Goal: Transaction & Acquisition: Purchase product/service

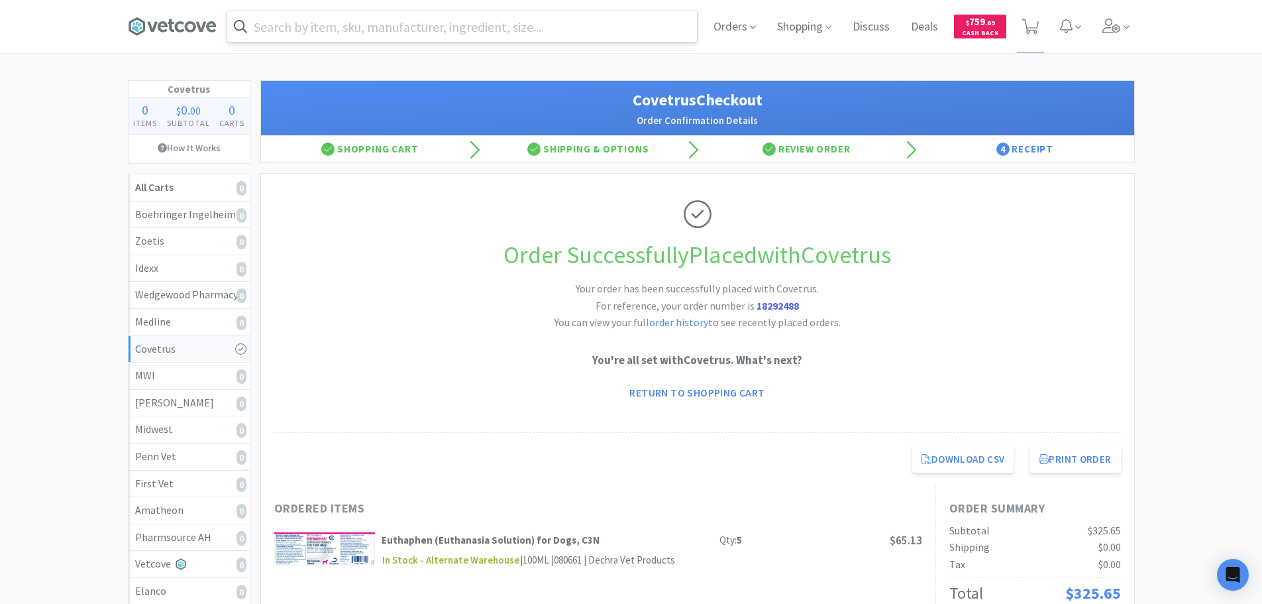
click at [467, 34] on input "text" at bounding box center [462, 26] width 470 height 30
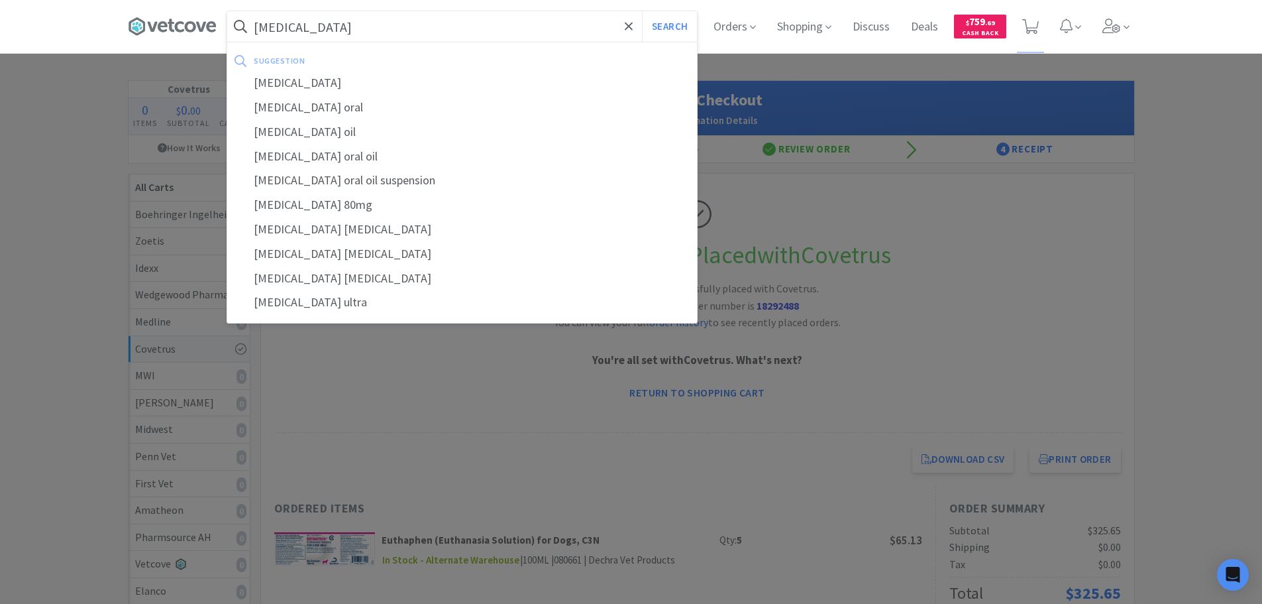
type input "[MEDICAL_DATA]"
click at [642, 11] on button "Search" at bounding box center [669, 26] width 55 height 30
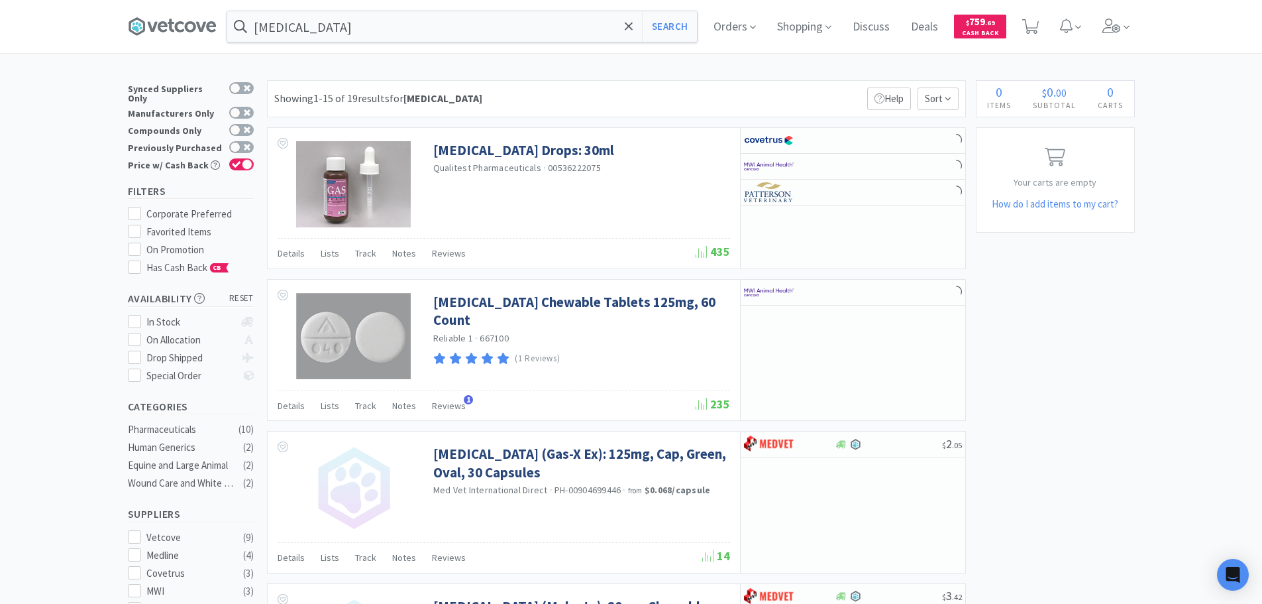
click at [551, 93] on div "Showing 1-15 of 19 results for [MEDICAL_DATA] Filters Help Sort" at bounding box center [616, 98] width 699 height 37
click at [605, 95] on div "Showing 1-15 of 19 results for [MEDICAL_DATA] Filters Help Sort" at bounding box center [616, 98] width 699 height 37
click at [655, 95] on div "Showing 1-15 of 19 results for [MEDICAL_DATA] Filters Help Sort" at bounding box center [616, 98] width 699 height 37
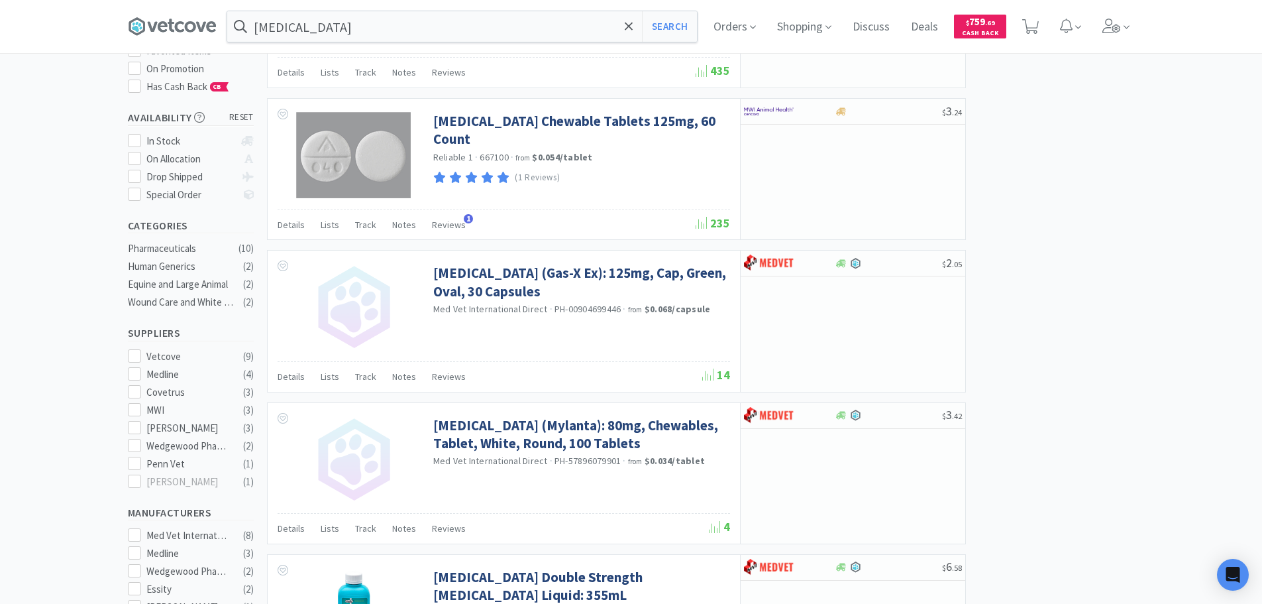
scroll to position [199, 0]
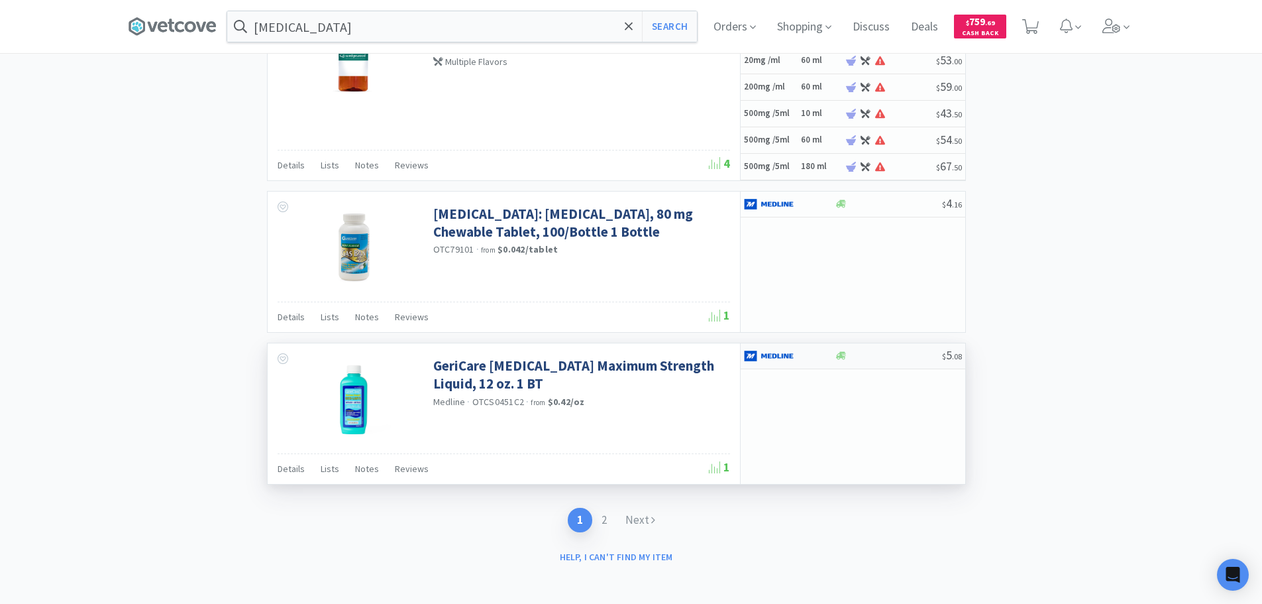
scroll to position [1950, 0]
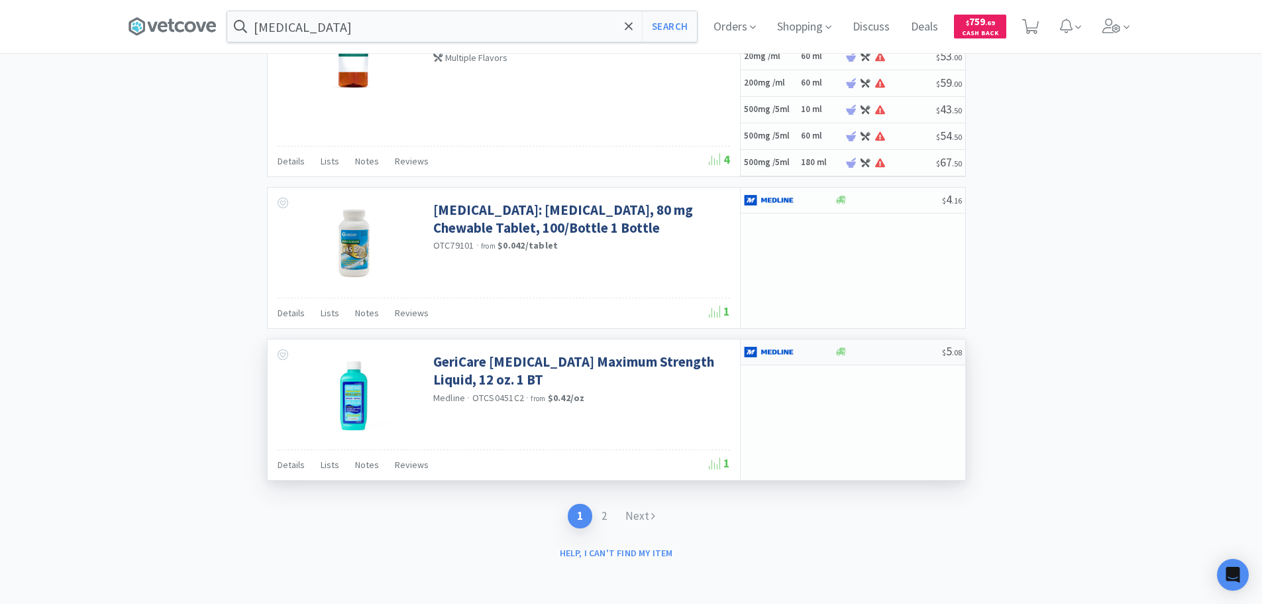
click at [888, 354] on div at bounding box center [888, 352] width 107 height 10
select select "1"
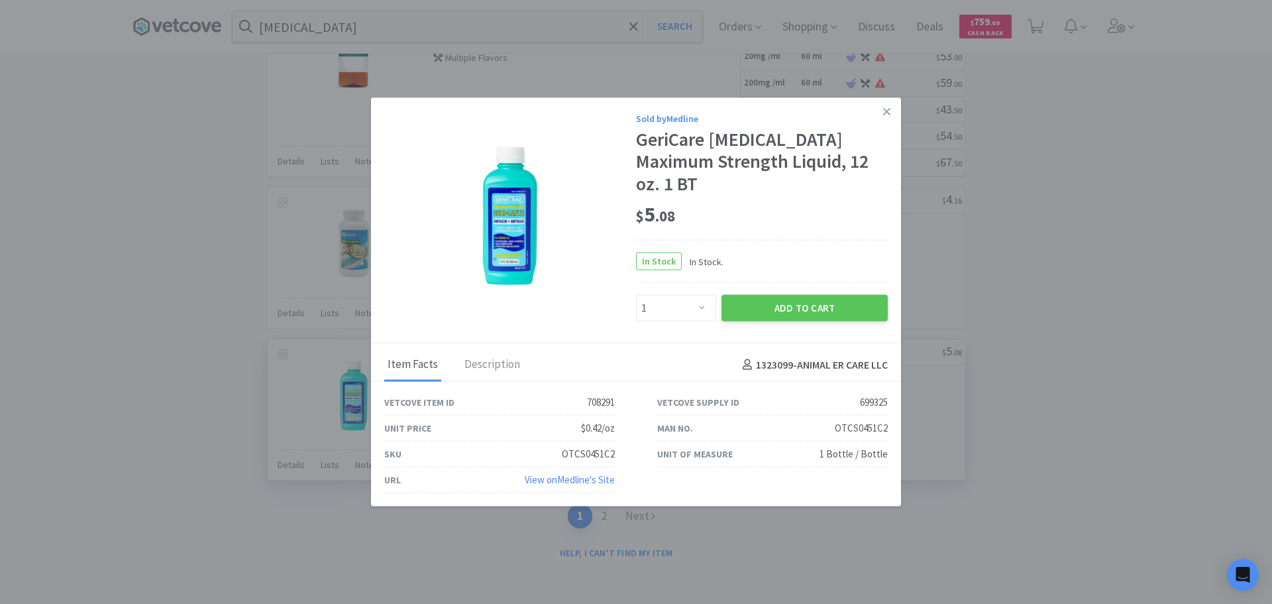
click at [852, 237] on div "$ 5 . 08" at bounding box center [762, 217] width 252 height 45
click at [886, 113] on icon at bounding box center [886, 111] width 7 height 12
